Goal: Transaction & Acquisition: Purchase product/service

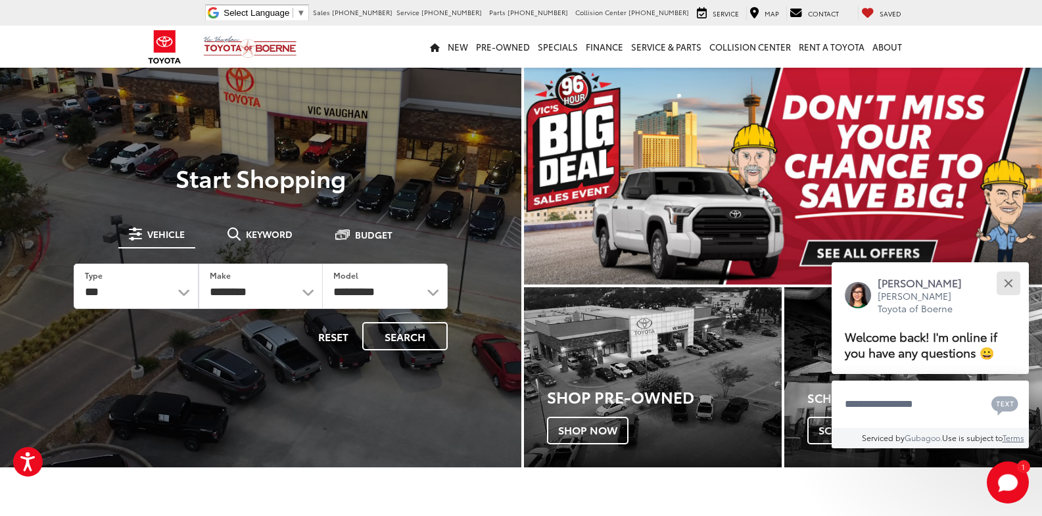
drag, startPoint x: 1009, startPoint y: 282, endPoint x: 873, endPoint y: 226, distance: 146.8
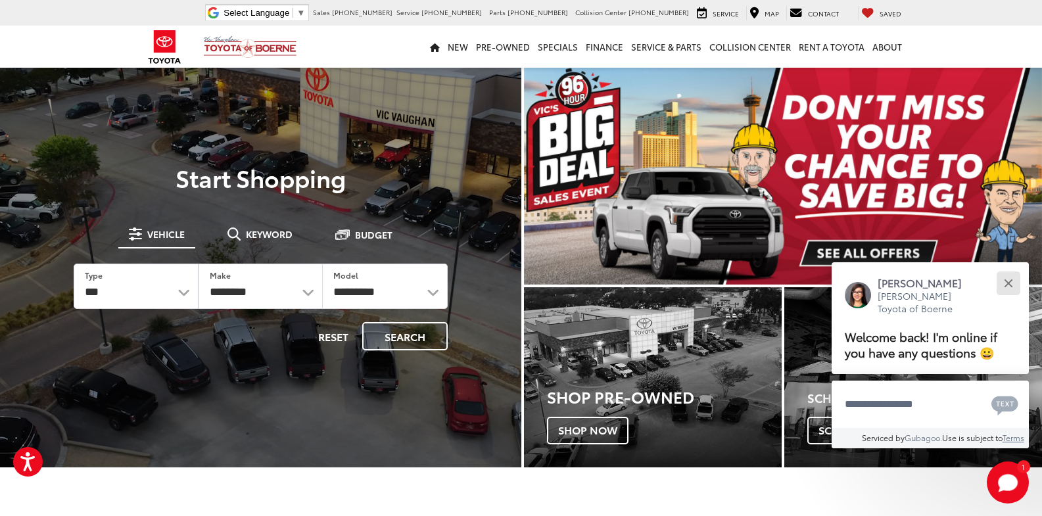
click at [999, 280] on button "Close" at bounding box center [1008, 283] width 28 height 28
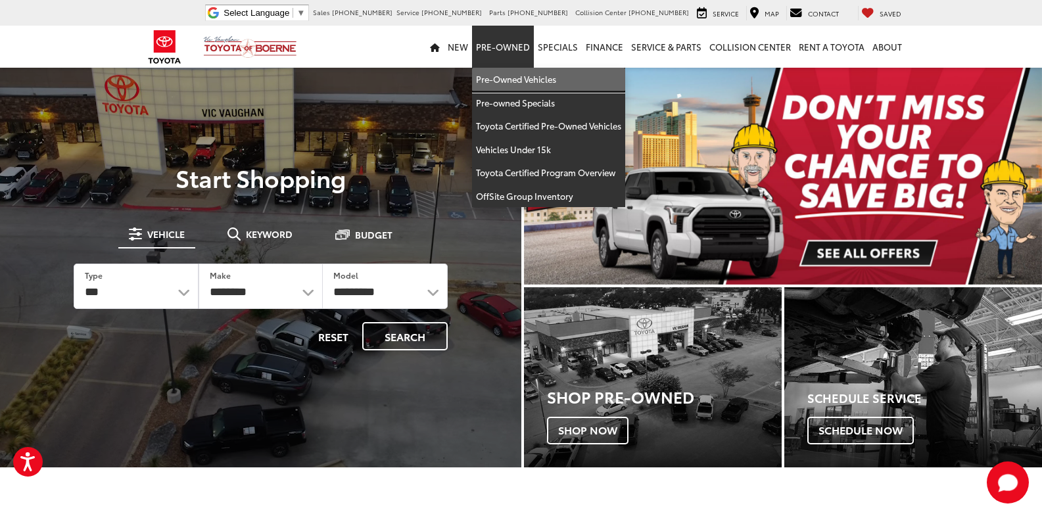
click at [498, 74] on link "Pre-Owned Vehicles" at bounding box center [548, 80] width 153 height 24
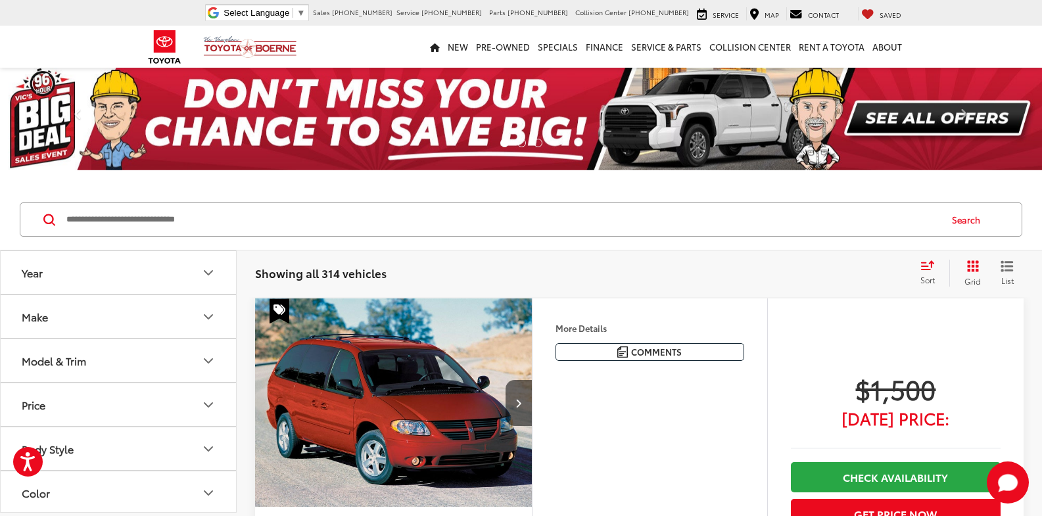
click at [926, 272] on div "Sort" at bounding box center [932, 273] width 36 height 26
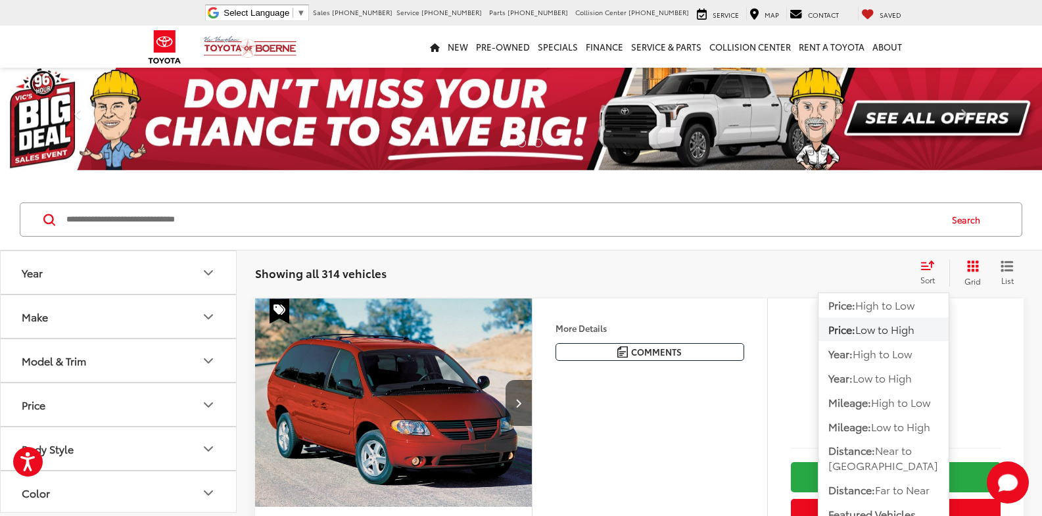
click at [891, 331] on span "Low to High" at bounding box center [884, 329] width 59 height 15
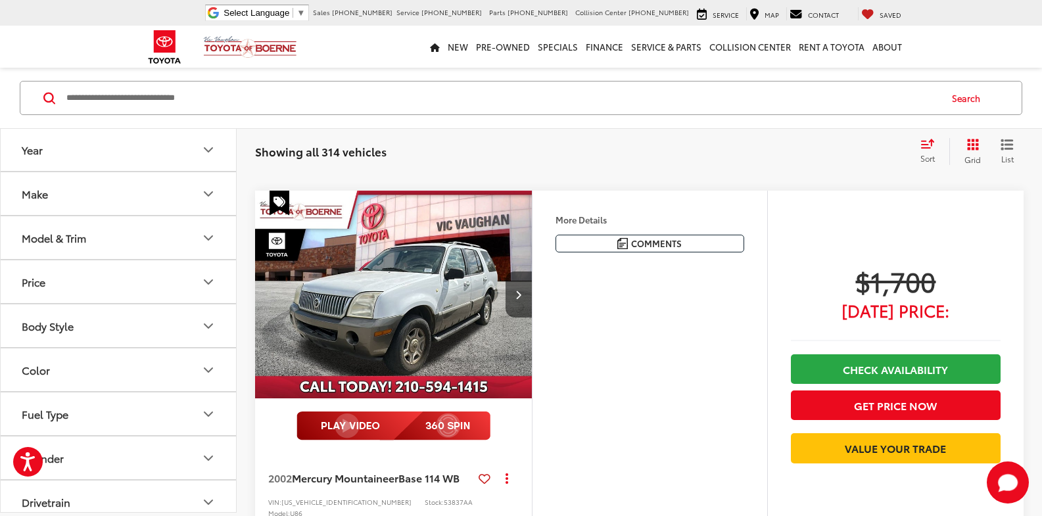
scroll to position [592, 0]
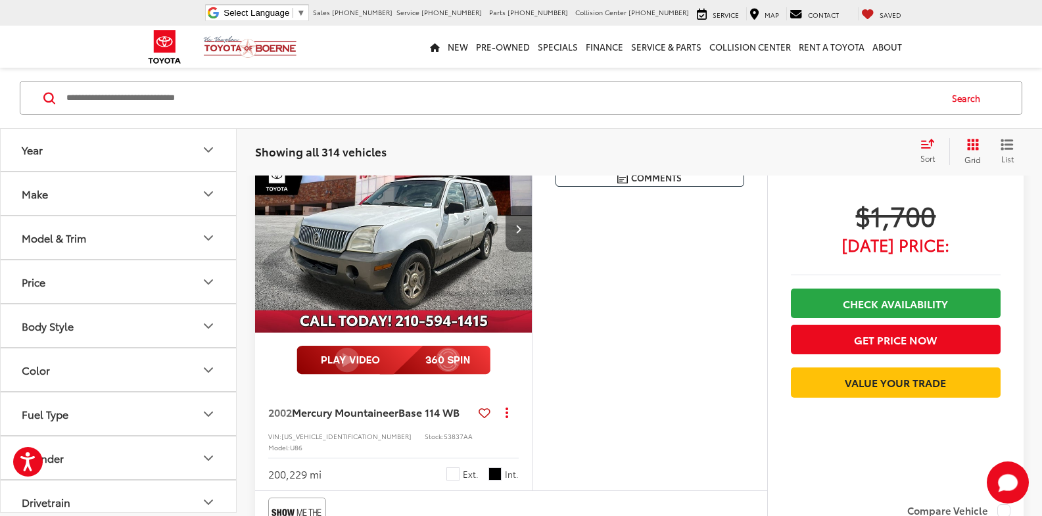
click at [521, 224] on icon "Next image" at bounding box center [518, 228] width 6 height 9
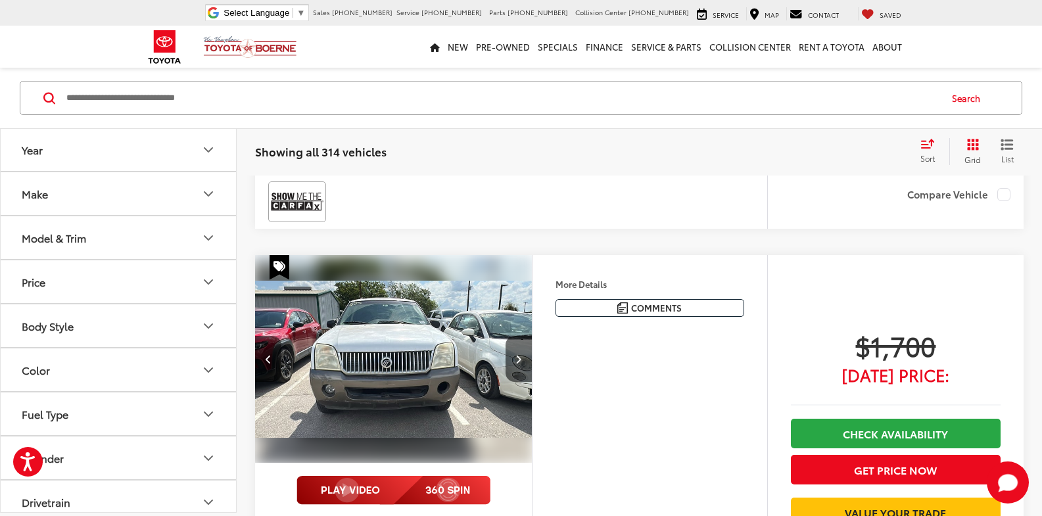
scroll to position [460, 0]
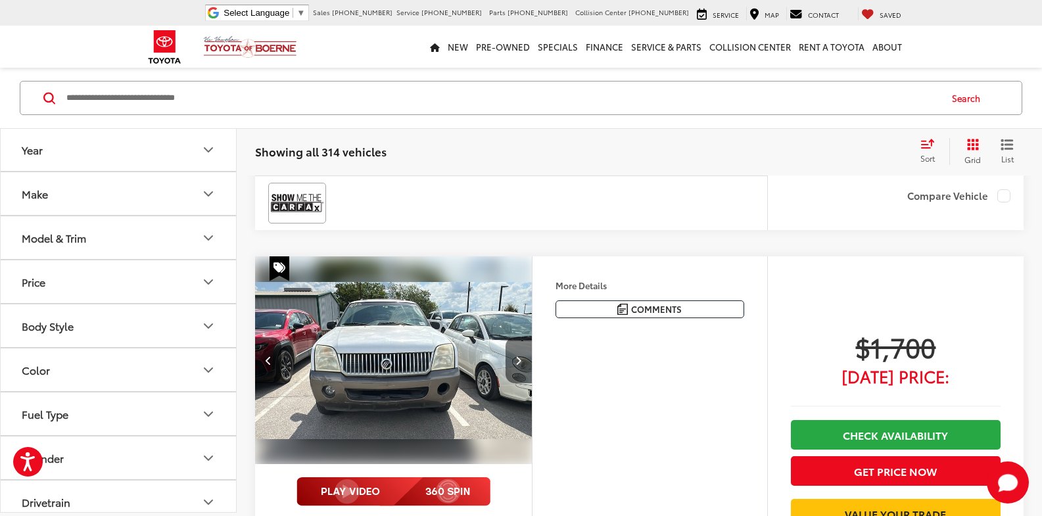
click at [515, 346] on button "Next image" at bounding box center [519, 360] width 26 height 46
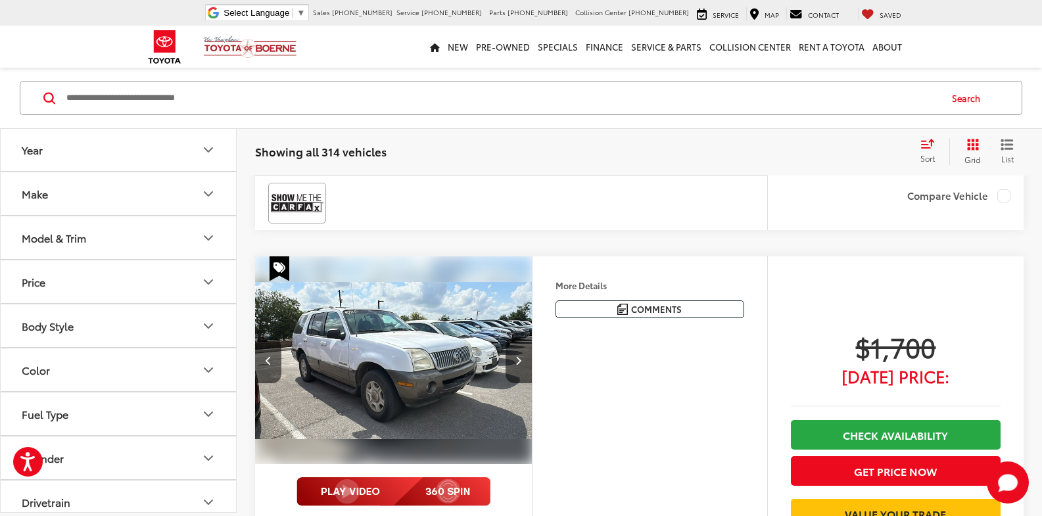
click at [391, 343] on img "2002 Mercury Mountaineer Base 114 WB 2" at bounding box center [393, 360] width 279 height 209
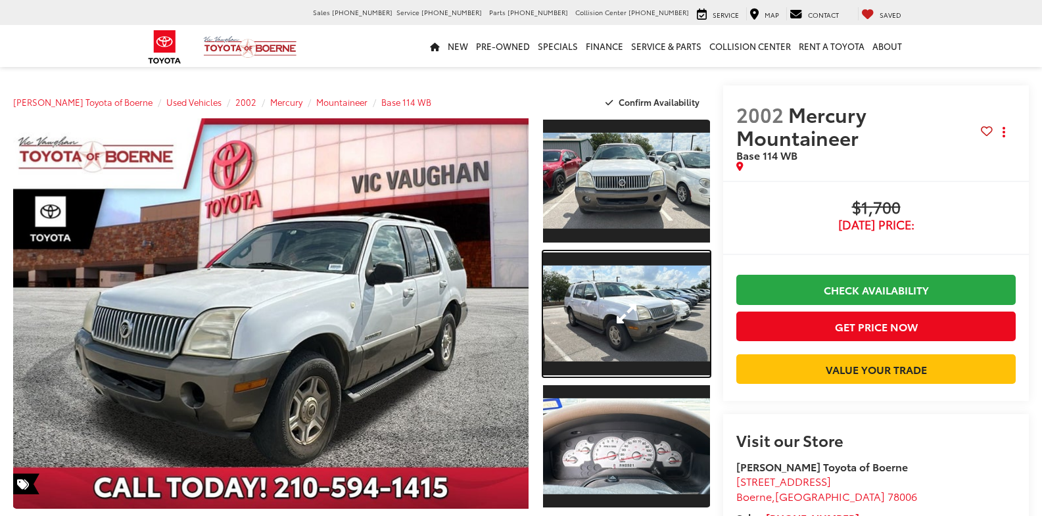
click at [613, 322] on link "Expand Photo 2" at bounding box center [626, 314] width 167 height 126
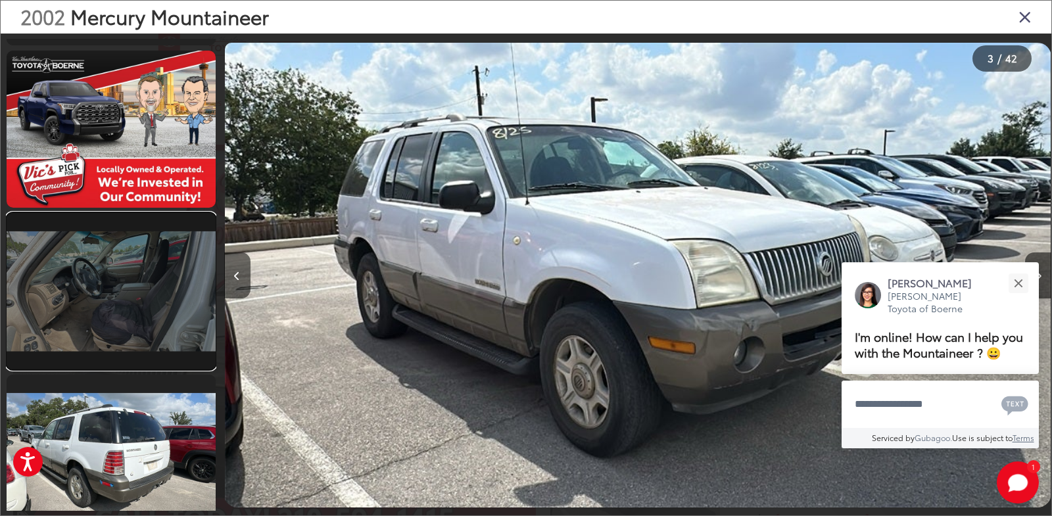
click at [131, 287] on link at bounding box center [111, 291] width 209 height 156
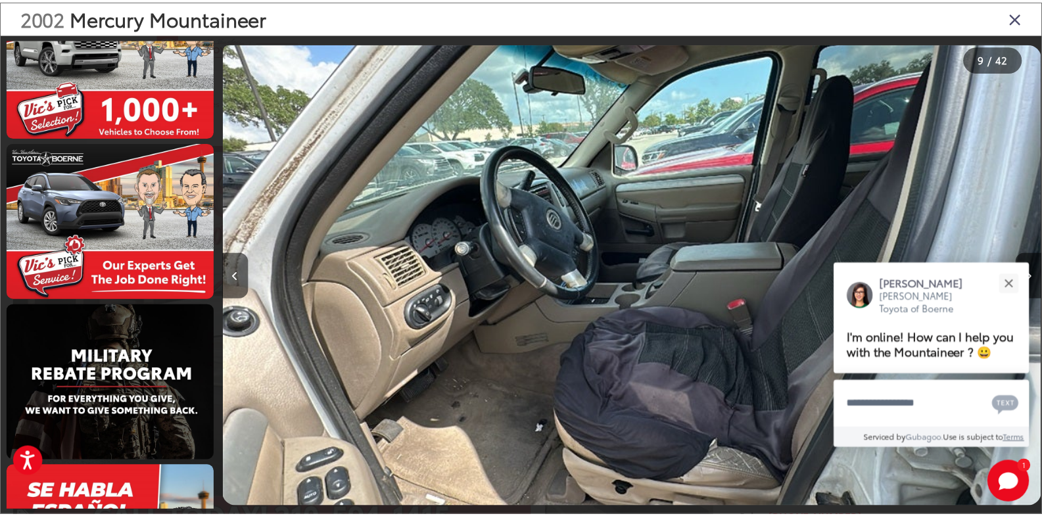
scroll to position [2495, 0]
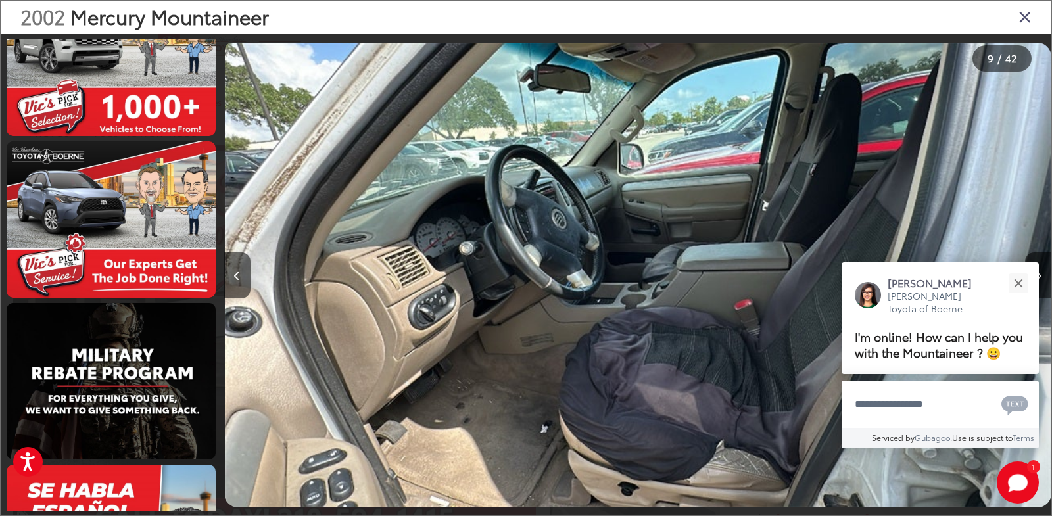
click at [1026, 20] on icon "Close gallery" at bounding box center [1024, 16] width 13 height 17
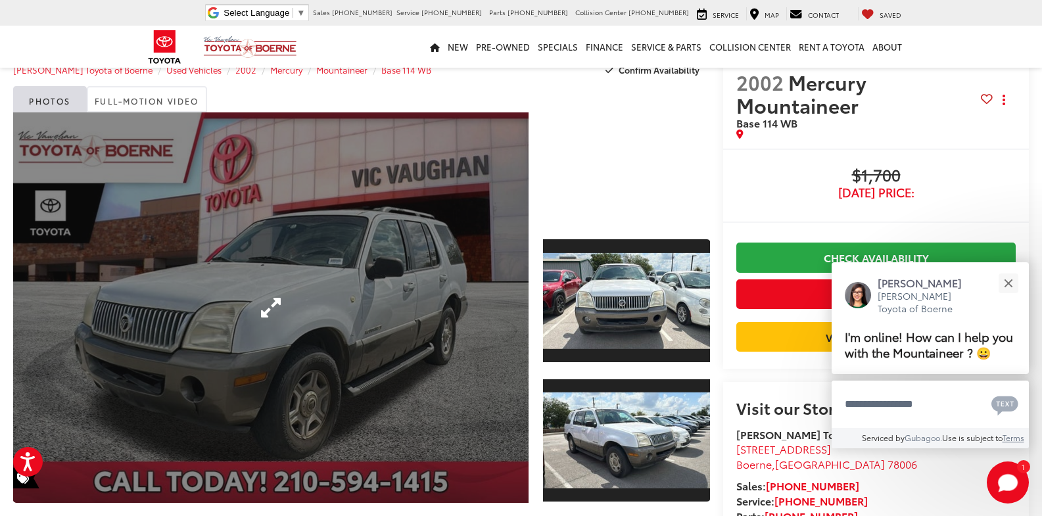
scroll to position [0, 0]
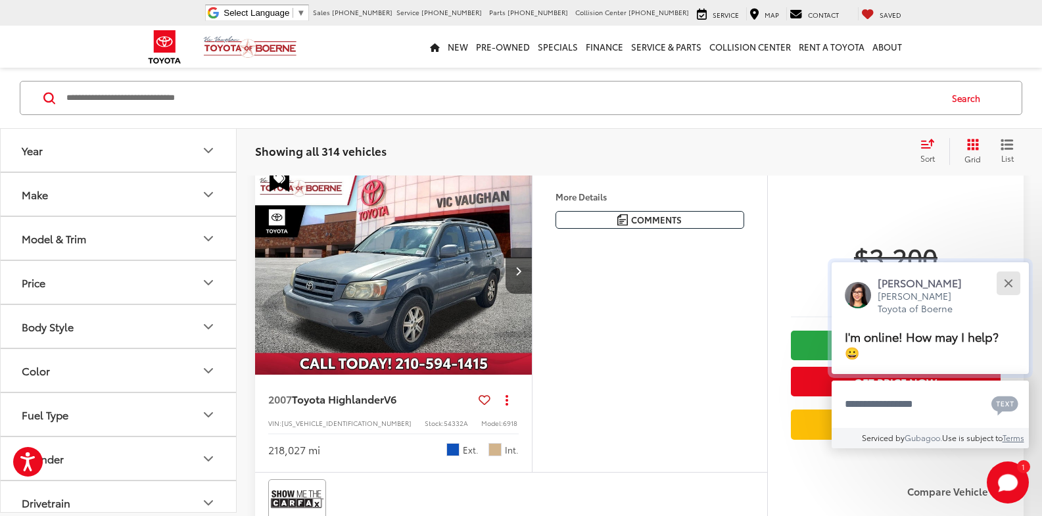
scroll to position [2372, 0]
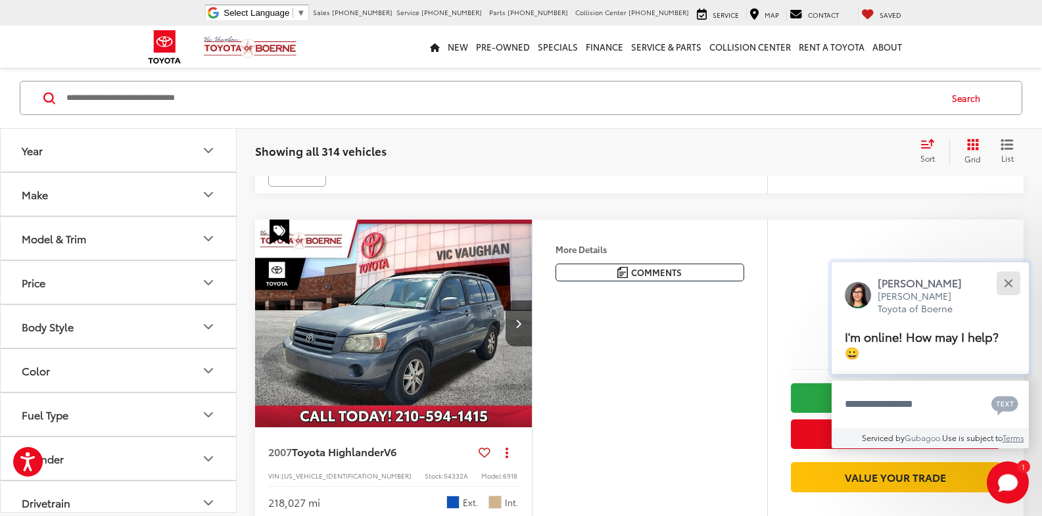
click at [1009, 283] on div "Close" at bounding box center [1008, 283] width 9 height 9
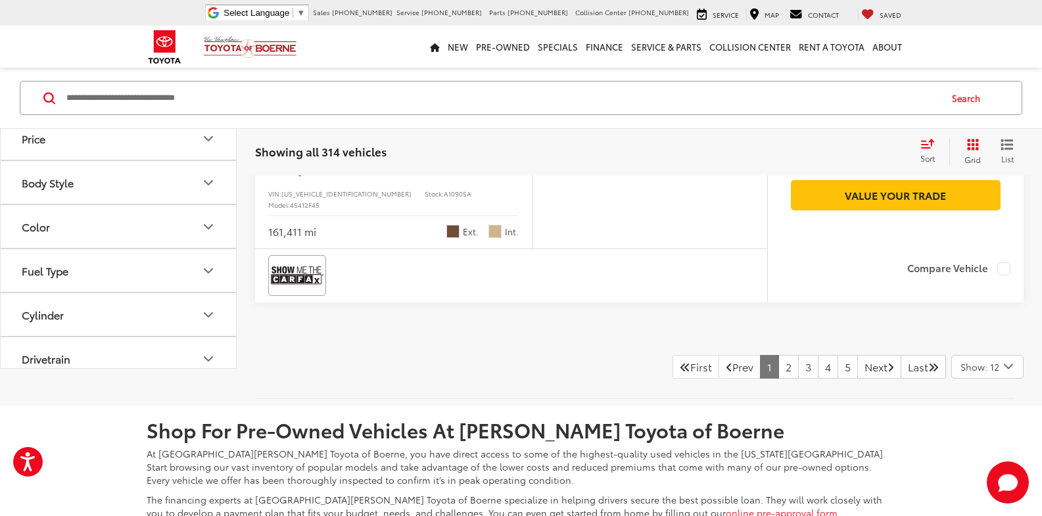
scroll to position [4655, 0]
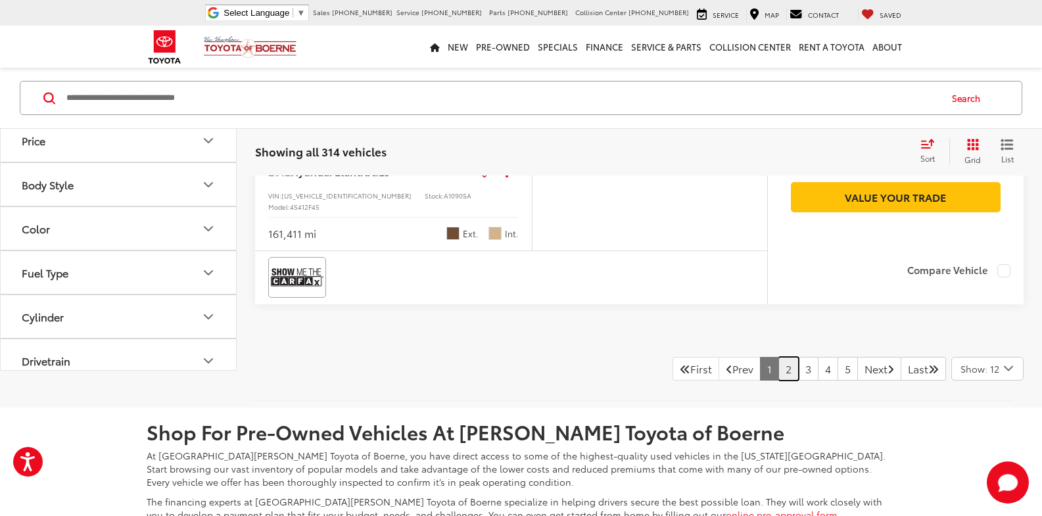
click at [778, 381] on link "2" at bounding box center [788, 369] width 20 height 24
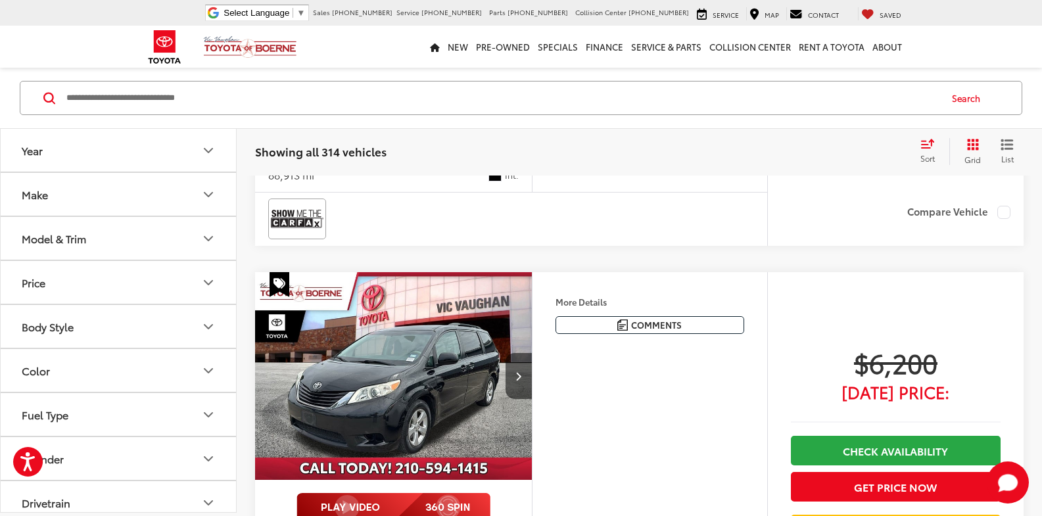
scroll to position [1963, 0]
